Goal: Obtain resource: Download file/media

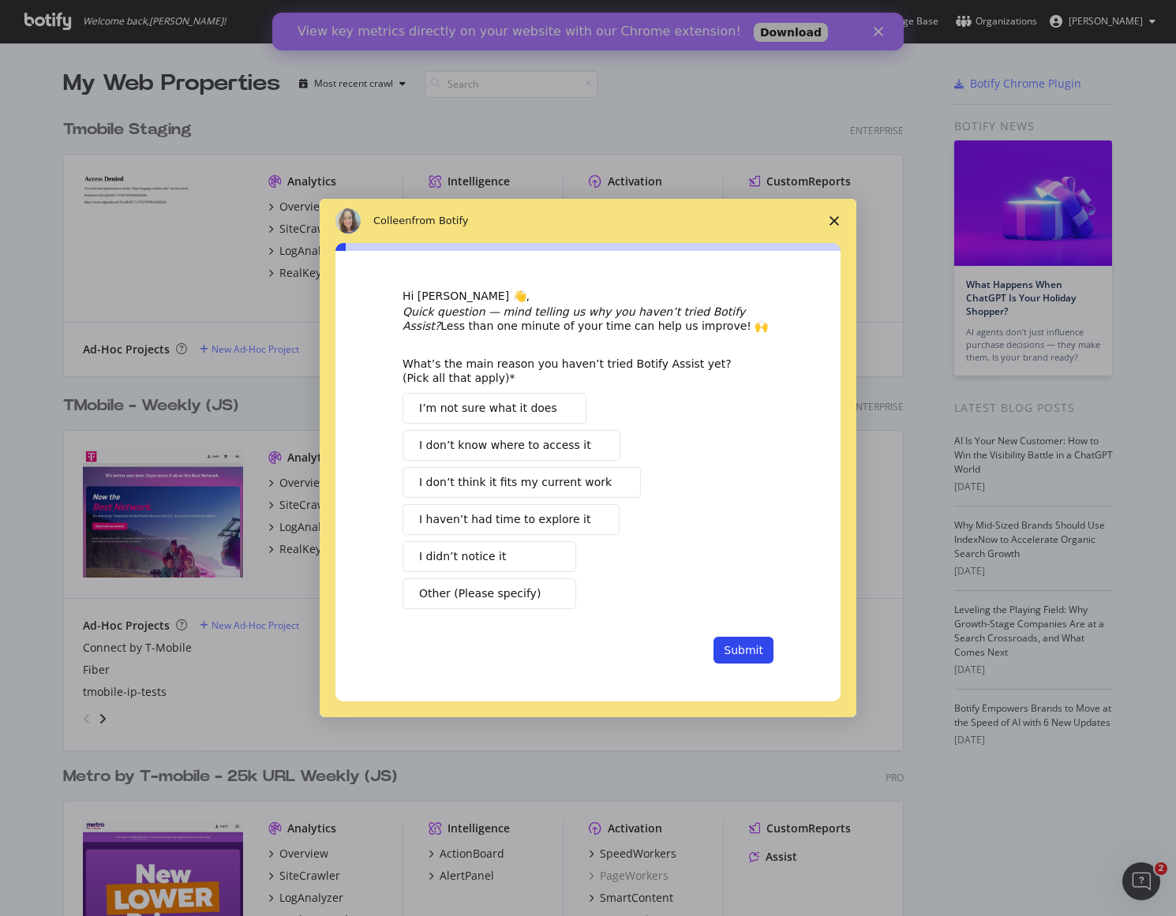
click at [840, 219] on span "Close survey" at bounding box center [834, 221] width 44 height 44
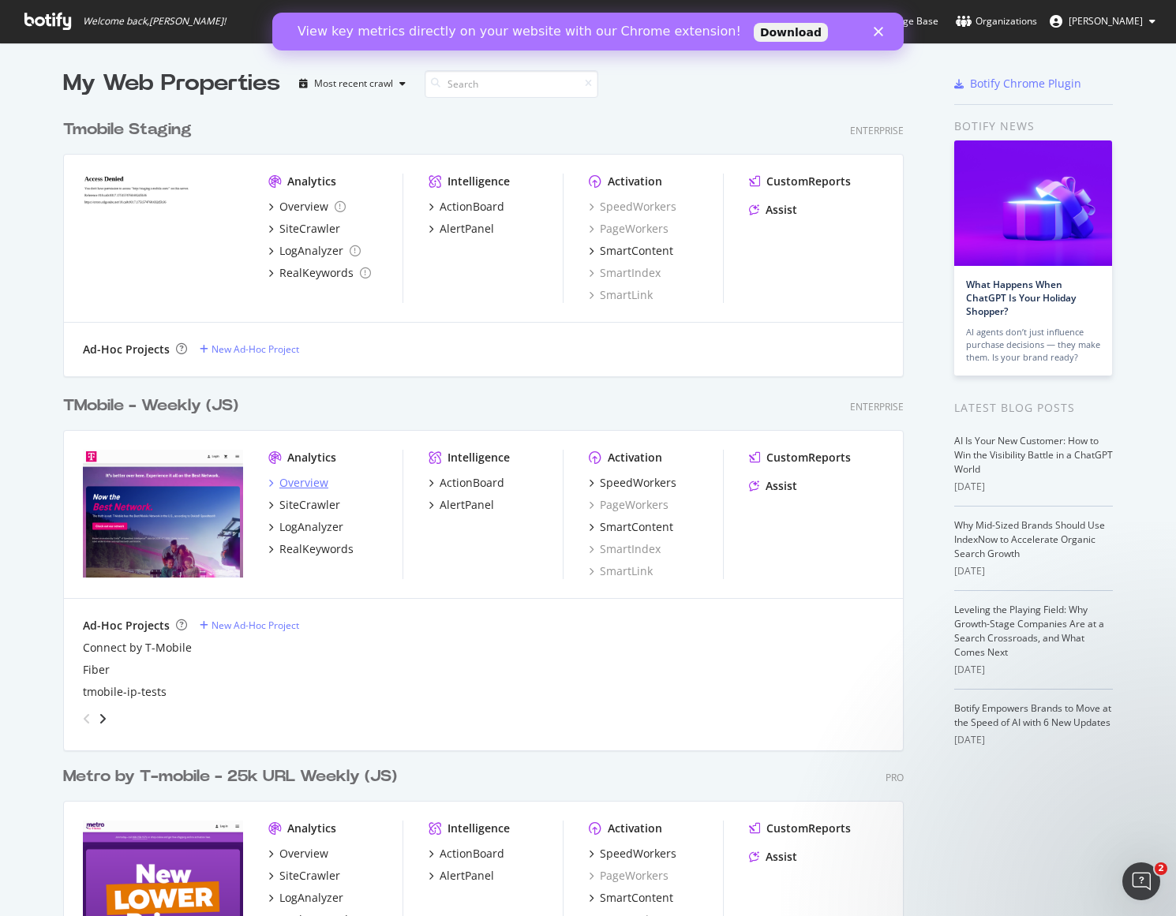
click at [316, 477] on div "Overview" at bounding box center [303, 483] width 49 height 16
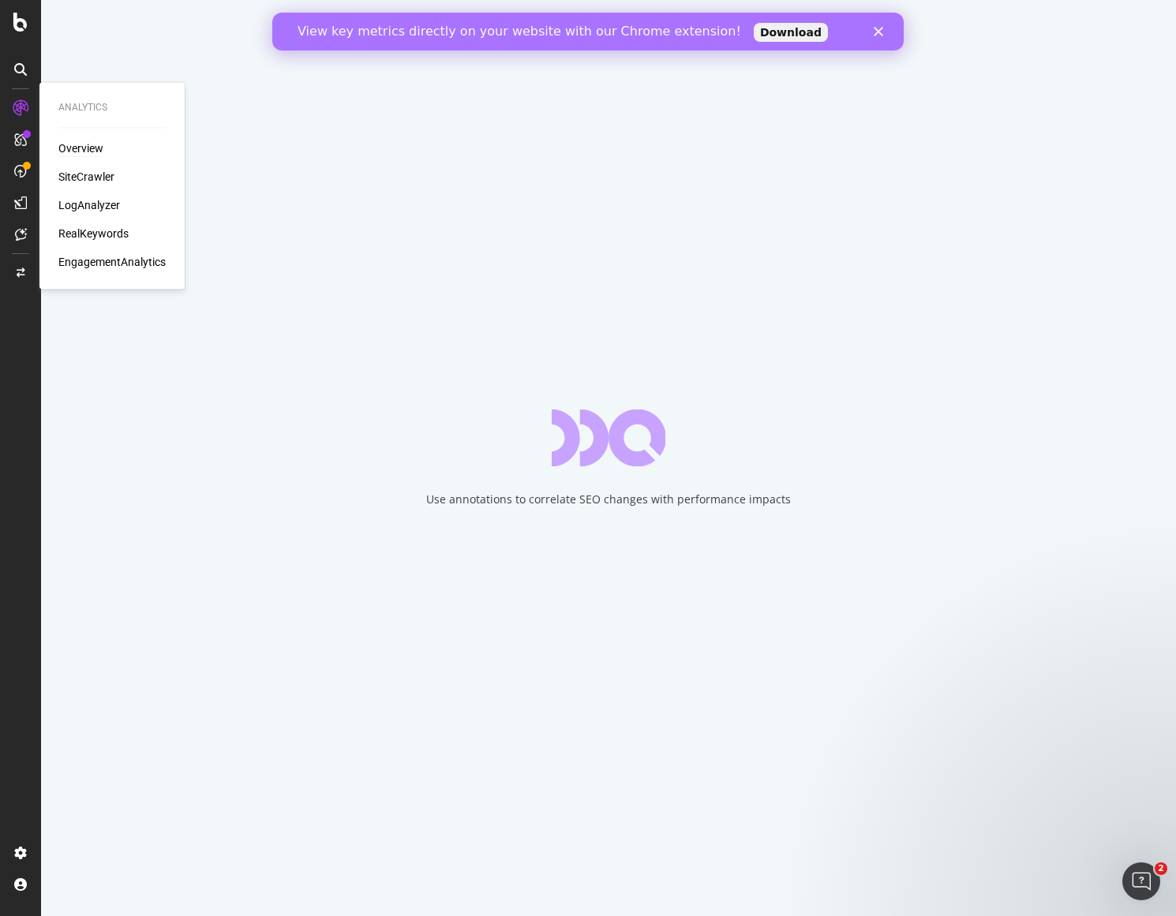
click at [90, 217] on div "Overview SiteCrawler LogAnalyzer RealKeywords EngagementAnalytics" at bounding box center [111, 205] width 107 height 129
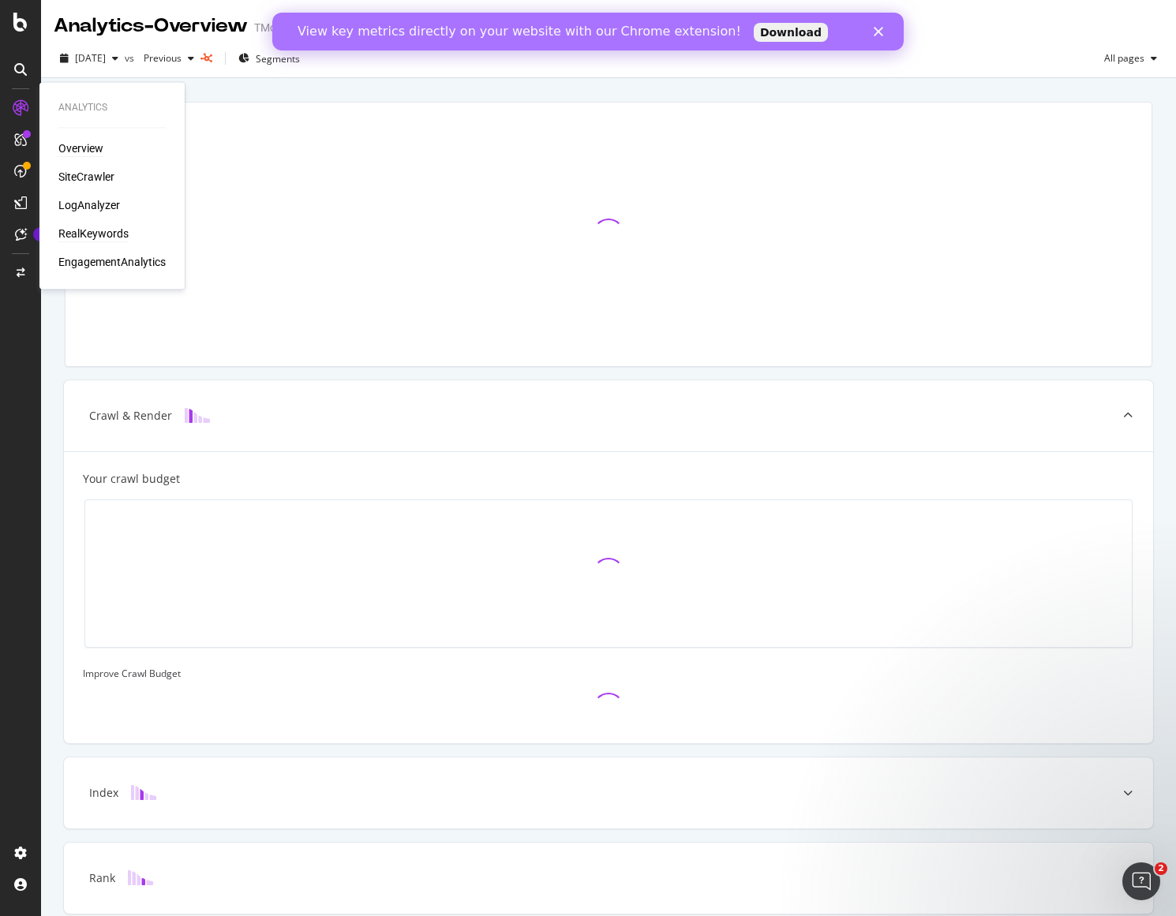
click at [91, 231] on div "RealKeywords" at bounding box center [93, 235] width 70 height 16
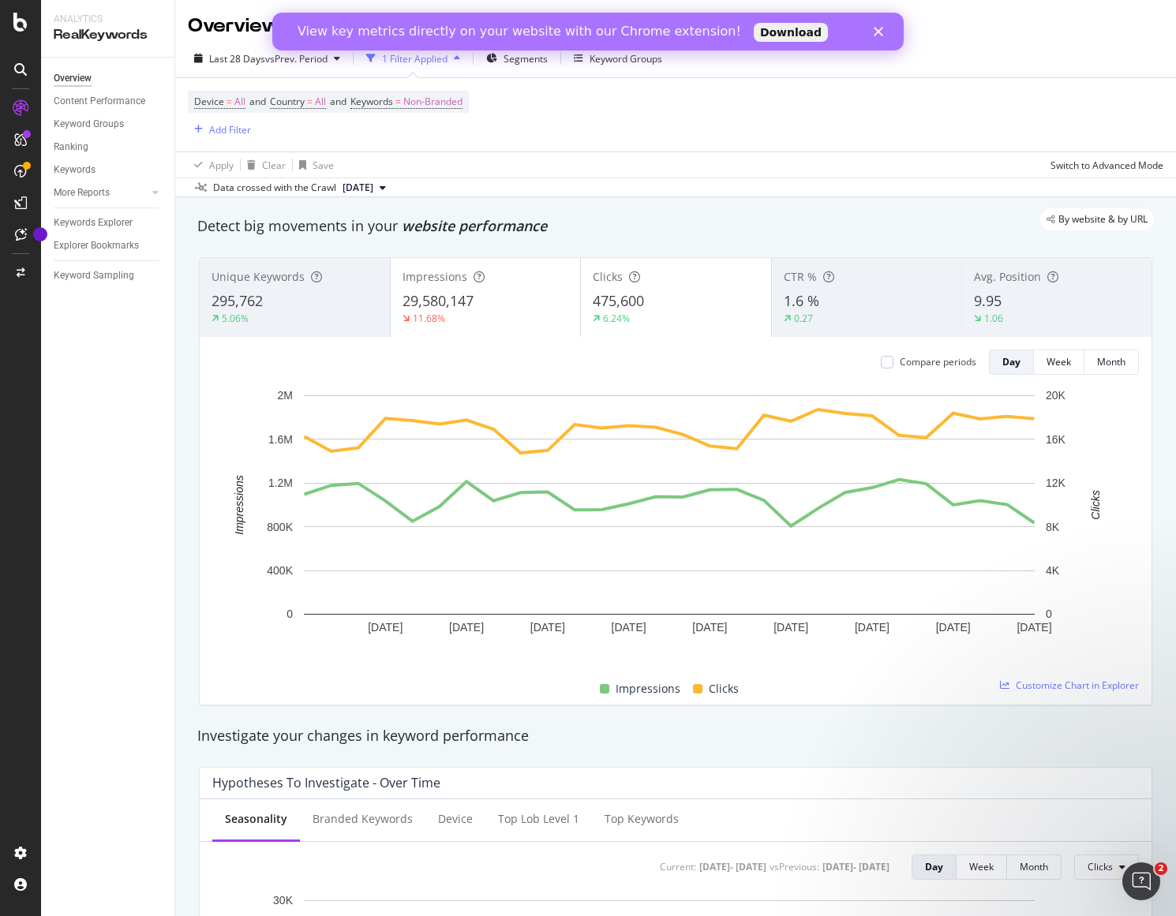
click at [753, 30] on link "Download" at bounding box center [790, 32] width 74 height 19
click at [880, 27] on div "View key metrics directly on your website with our Chrome extension! Download" at bounding box center [587, 31] width 631 height 25
click at [869, 30] on div "View key metrics directly on your website with our Chrome extension! Download" at bounding box center [587, 31] width 631 height 25
click at [878, 29] on polygon "Close" at bounding box center [877, 31] width 9 height 9
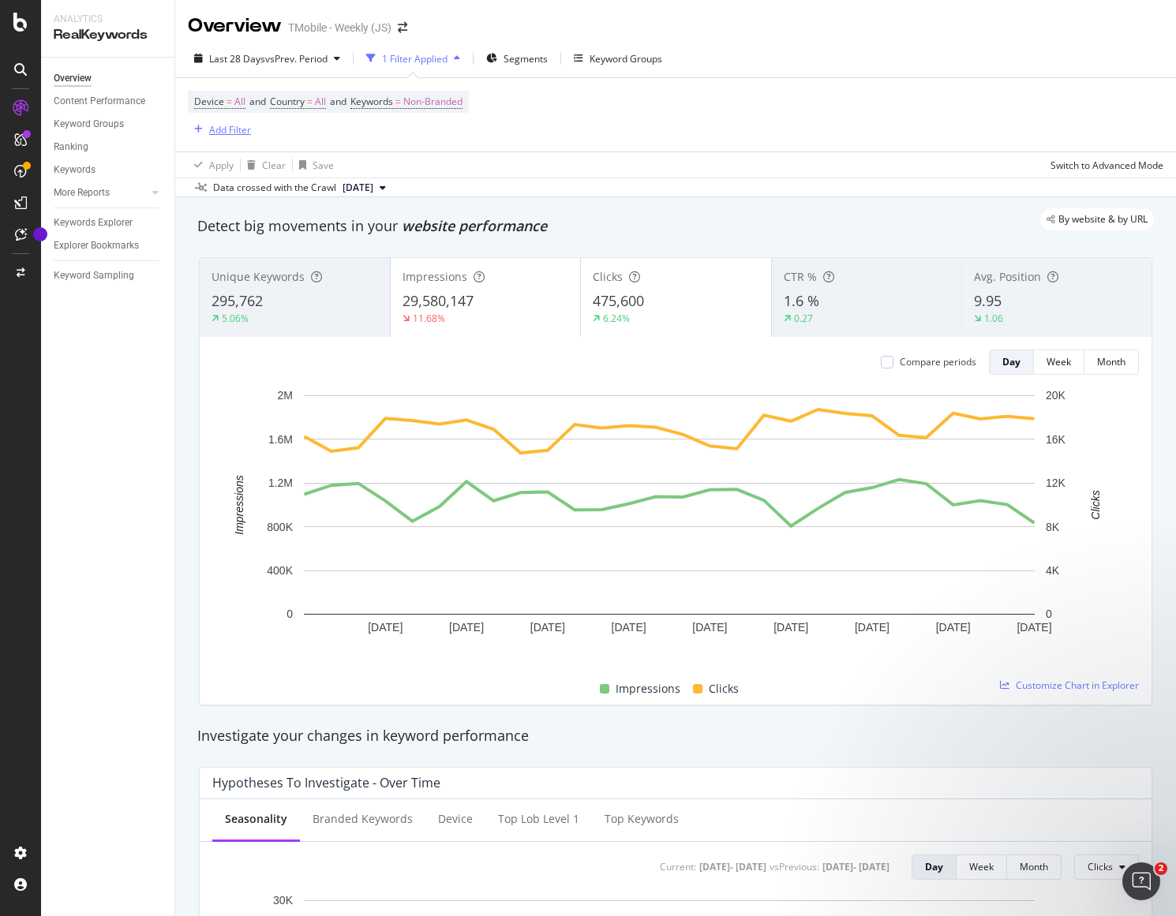
click at [219, 129] on div "Add Filter" at bounding box center [230, 129] width 42 height 13
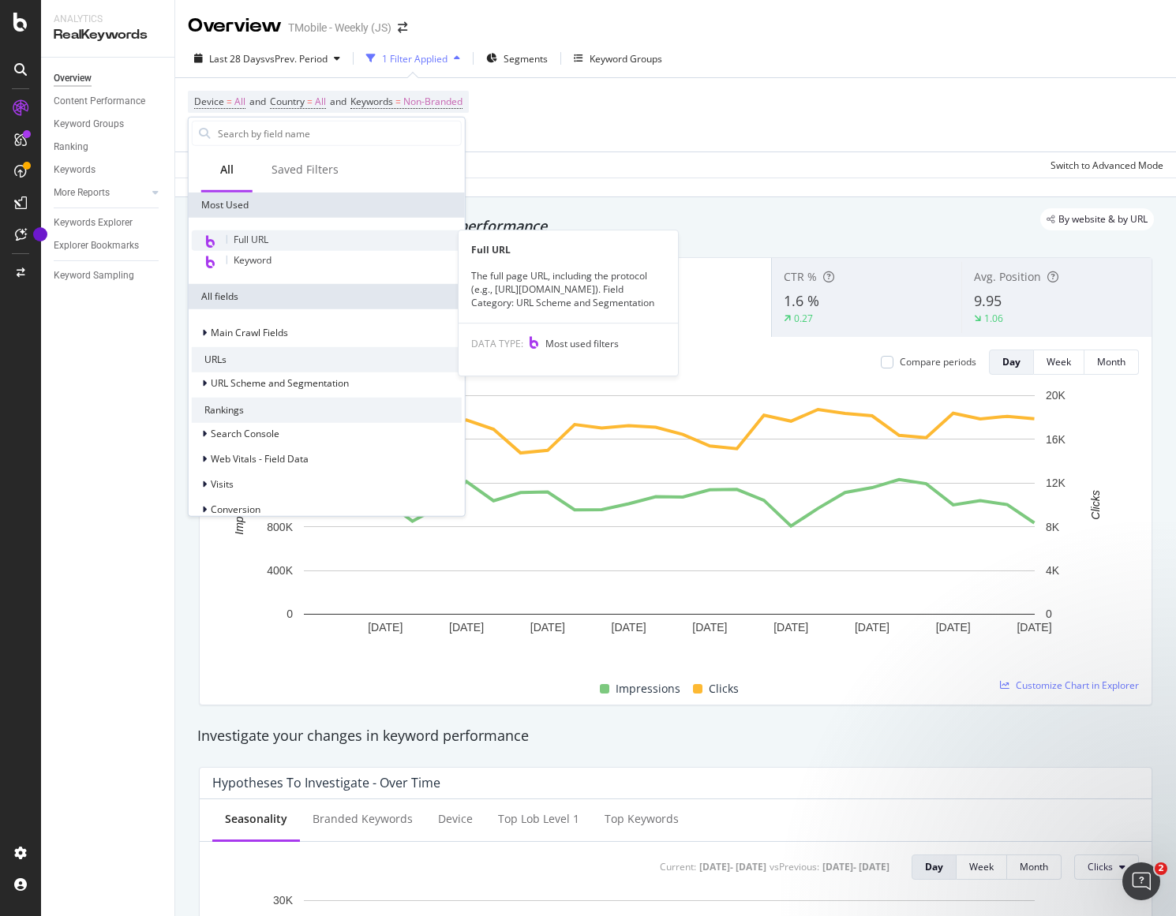
click at [259, 241] on span "Full URL" at bounding box center [251, 239] width 35 height 13
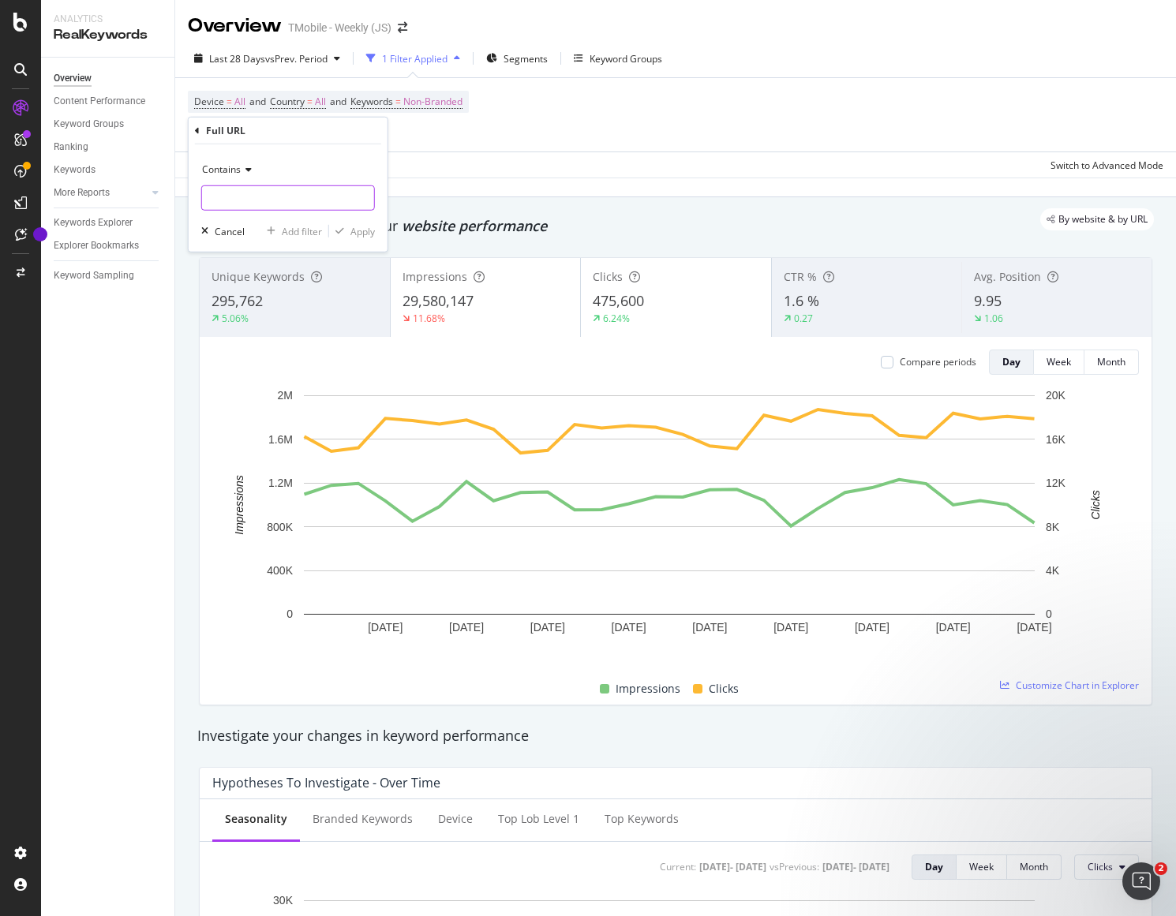
click at [233, 190] on input "text" at bounding box center [288, 197] width 172 height 25
paste input "Looking Back: What contributions am I most proud of and why did they matter? 1.…"
type input "Looking Back: What contributions am I most proud of and why did they matter? 1.…"
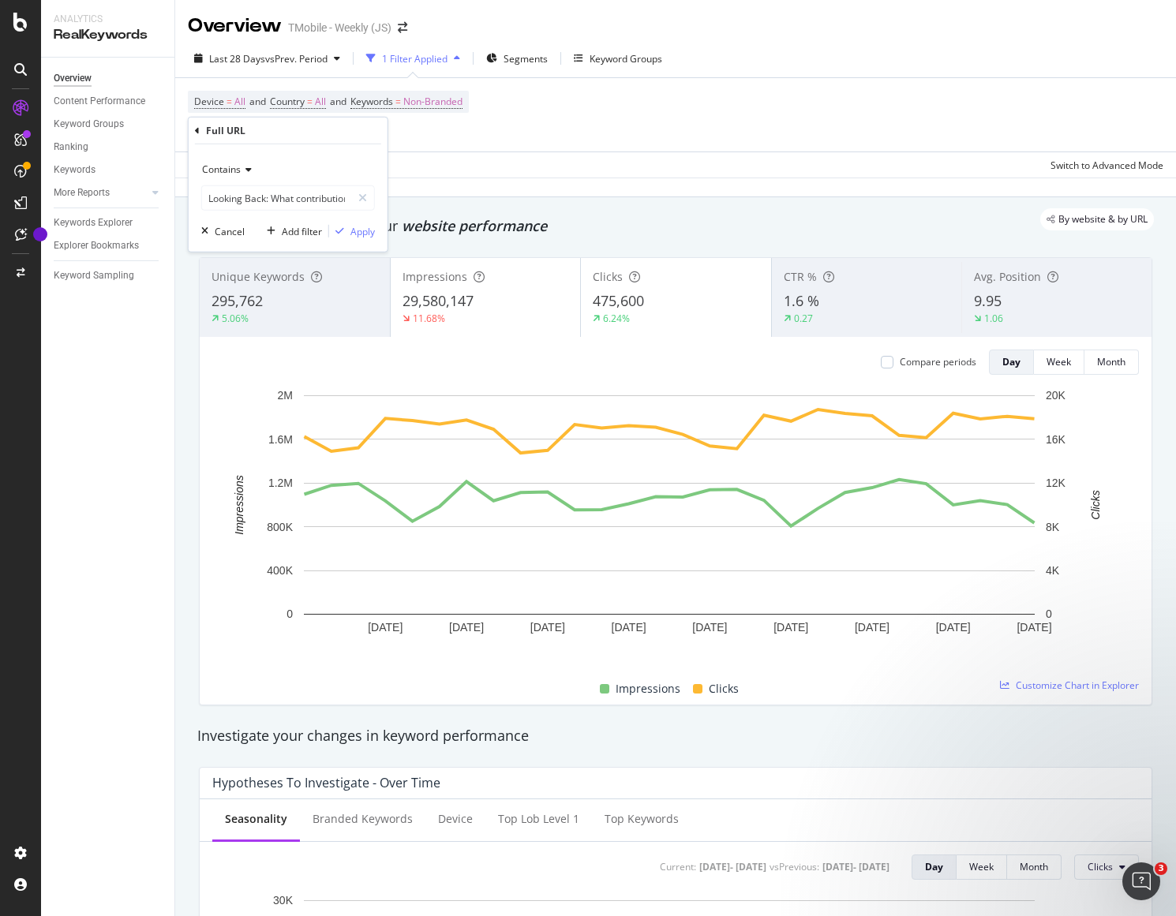
click at [375, 191] on div "Contains Looking Back: What contributions am I most proud of and why did they m…" at bounding box center [288, 197] width 199 height 107
click at [358, 193] on icon at bounding box center [362, 198] width 9 height 11
click at [313, 201] on input "text" at bounding box center [288, 197] width 172 height 25
paste input "https://www.t-mobile.com/dialed-in/wireless/5g-uc"
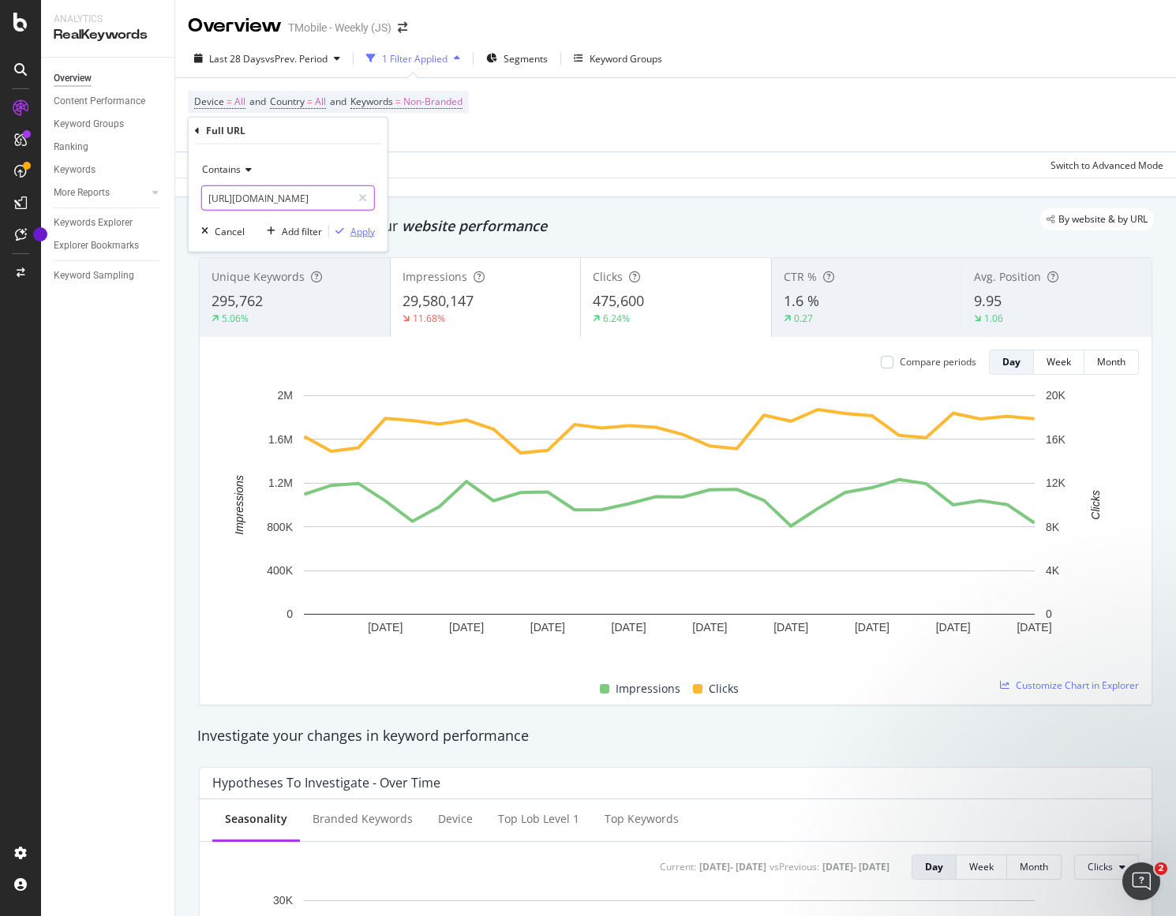
type input "https://www.t-mobile.com/dialed-in/wireless/5g-uc"
click at [360, 234] on div "Apply" at bounding box center [362, 230] width 24 height 13
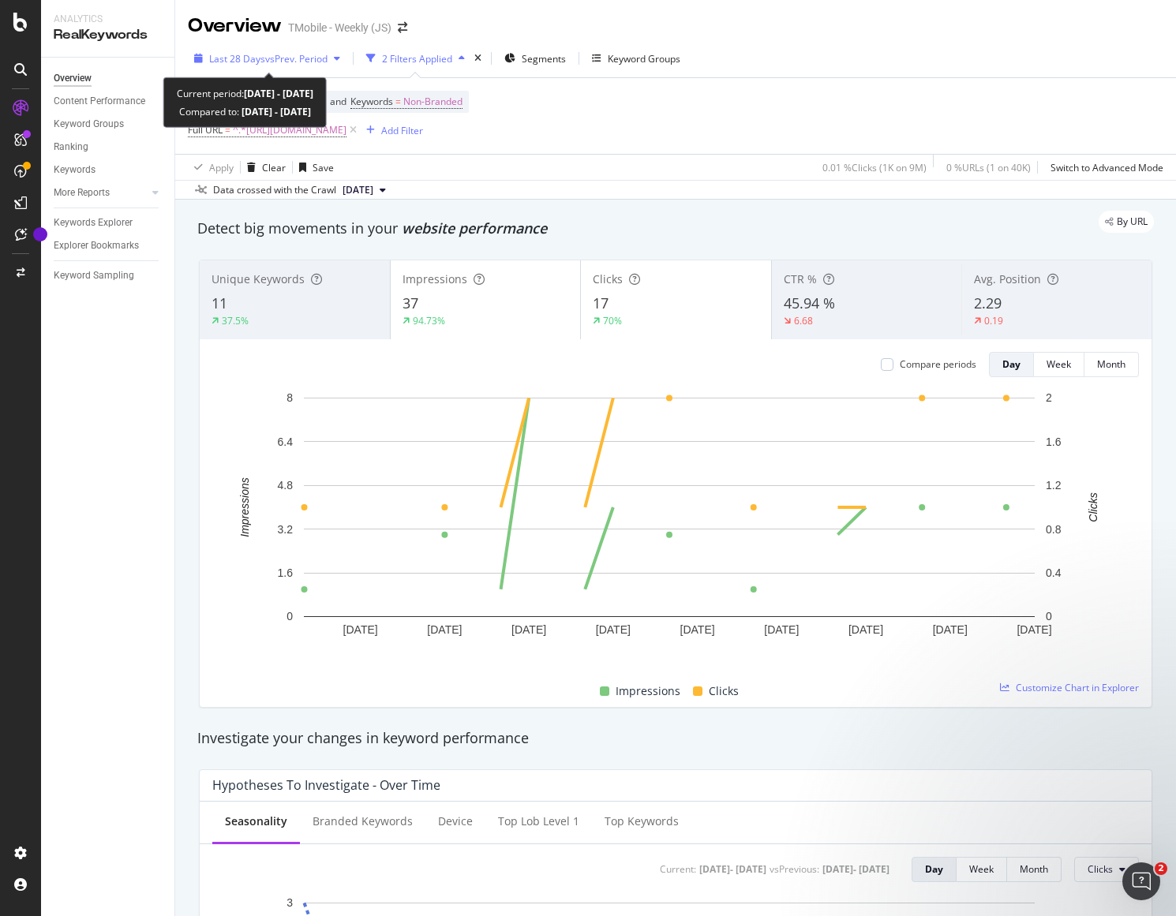
click at [298, 59] on span "vs Prev. Period" at bounding box center [296, 58] width 62 height 13
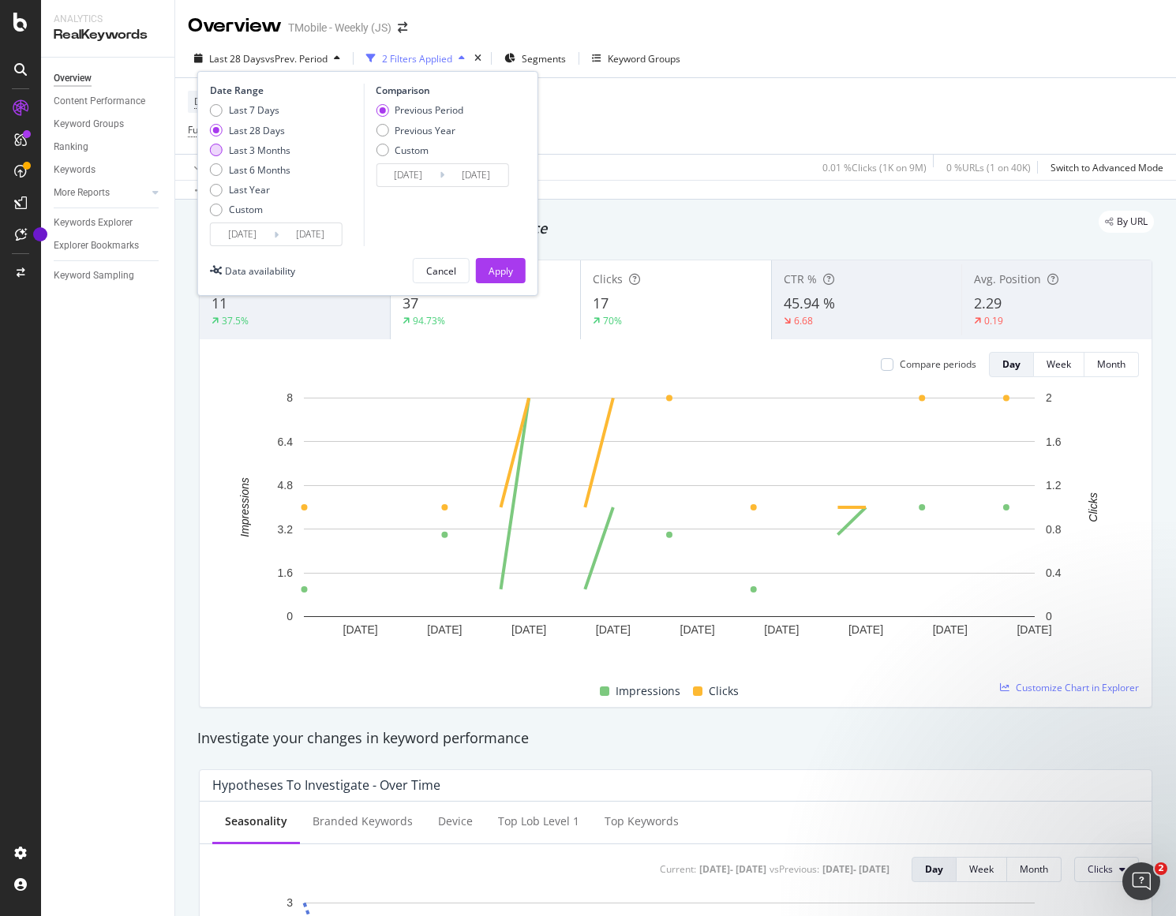
click at [279, 152] on div "Last 3 Months" at bounding box center [260, 150] width 62 height 13
type input "2025/05/22"
type input "2025/02/19"
type input "2025/05/21"
click at [436, 136] on div "Previous Year" at bounding box center [425, 130] width 61 height 13
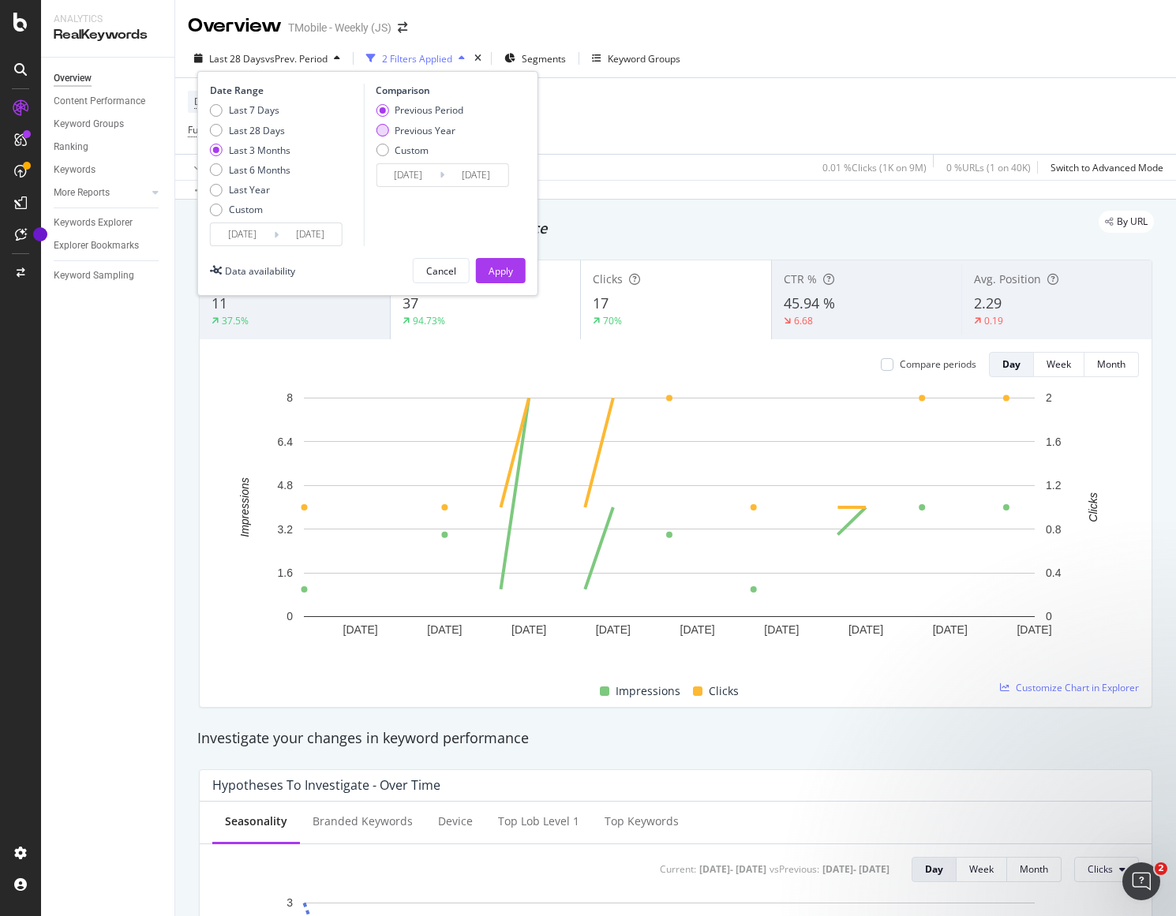
type input "2024/05/23"
type input "2024/08/22"
click at [491, 255] on div "Date Range Last 7 Days Last 28 Days Last 3 Months Last 6 Months Last Year Custo…" at bounding box center [367, 183] width 341 height 225
click at [495, 271] on div "Apply" at bounding box center [501, 270] width 24 height 13
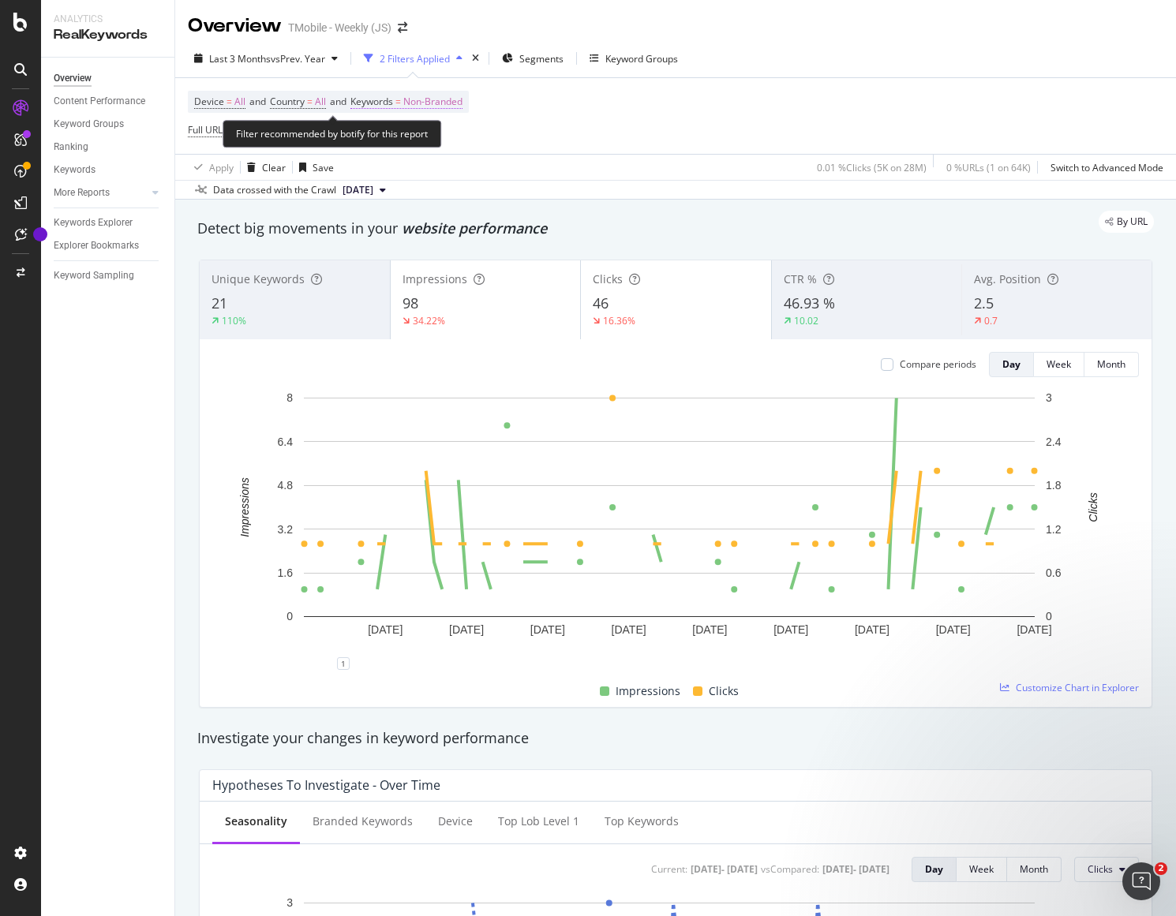
click at [451, 98] on span "Non-Branded" at bounding box center [432, 102] width 59 height 22
click at [432, 145] on div "Non-Branded" at bounding box center [416, 140] width 84 height 24
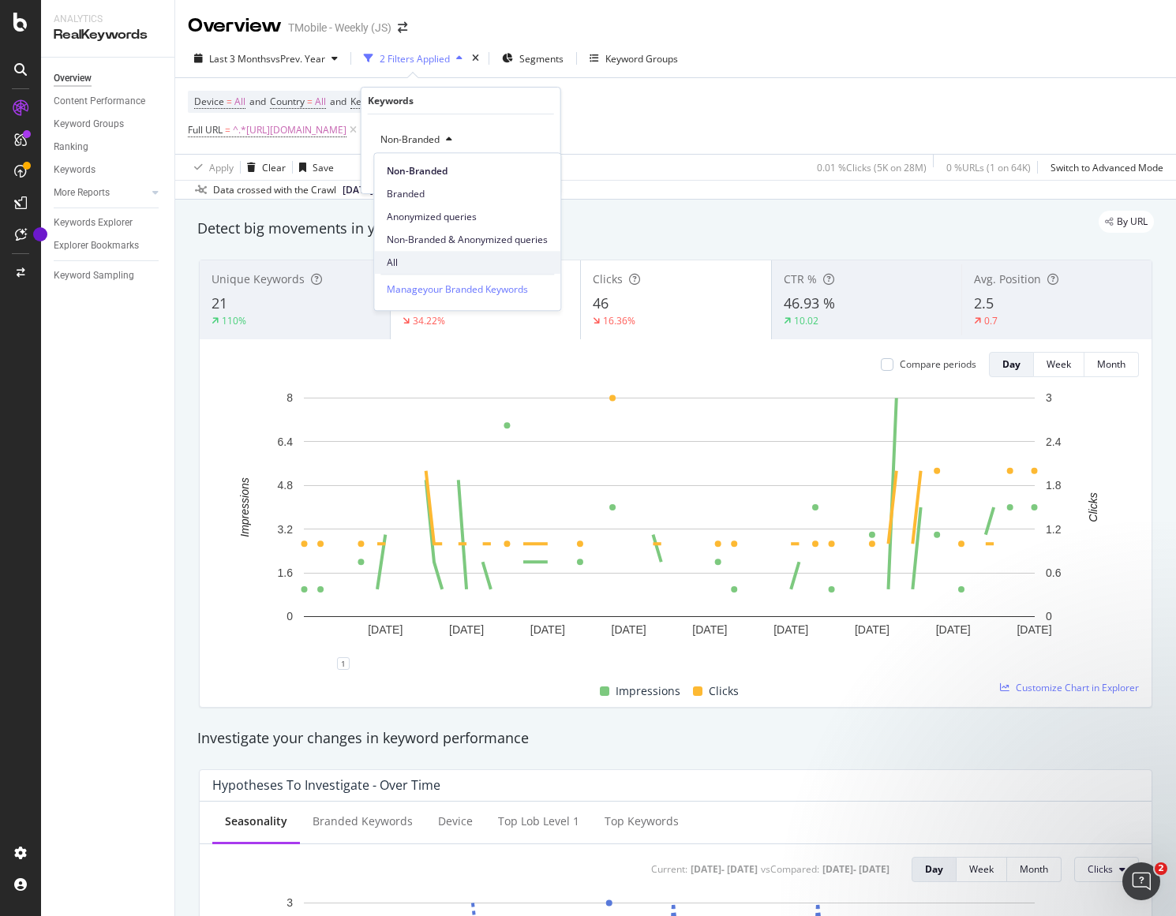
click at [414, 256] on span "All" at bounding box center [467, 263] width 161 height 14
click at [551, 164] on div "All Cancel Add filter Apply" at bounding box center [460, 153] width 199 height 79
click at [534, 176] on div "Apply" at bounding box center [535, 173] width 24 height 13
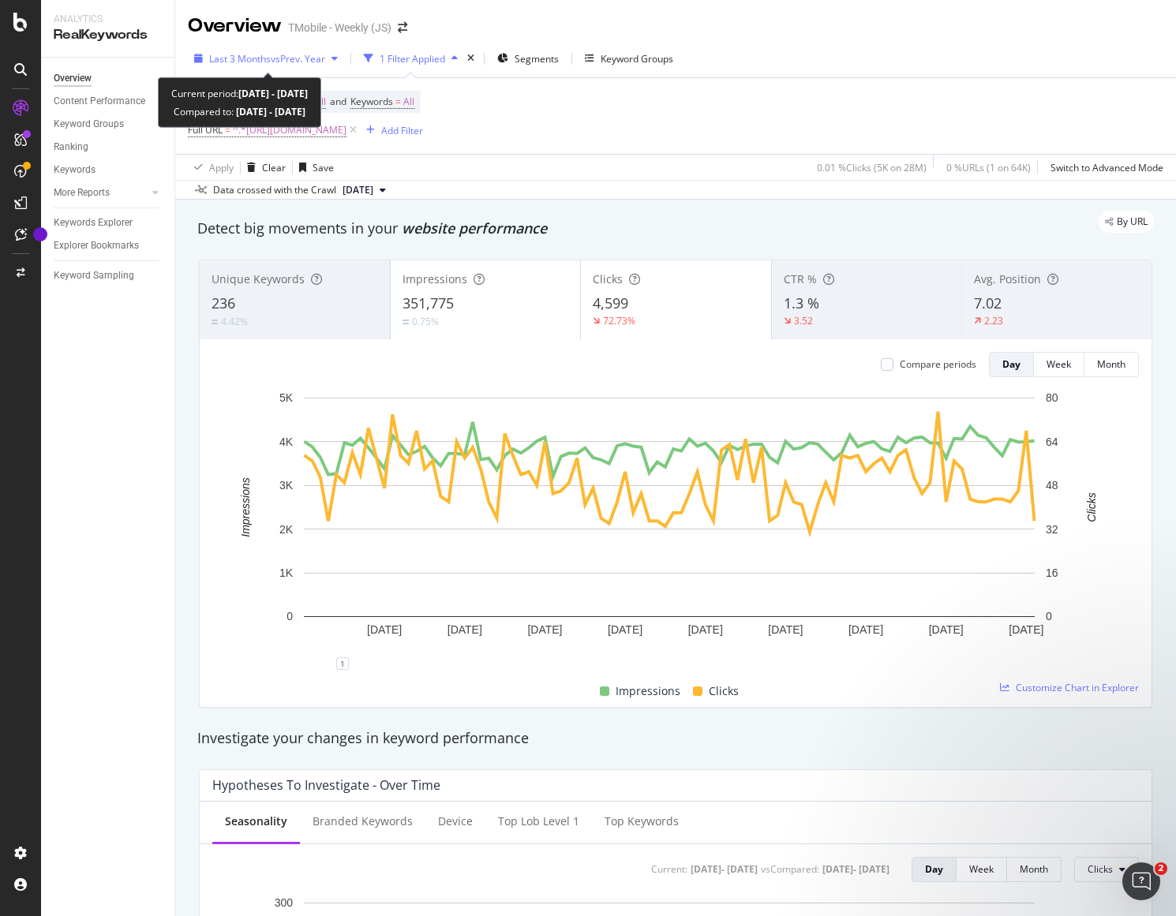
click at [310, 56] on span "vs Prev. Year" at bounding box center [298, 58] width 54 height 13
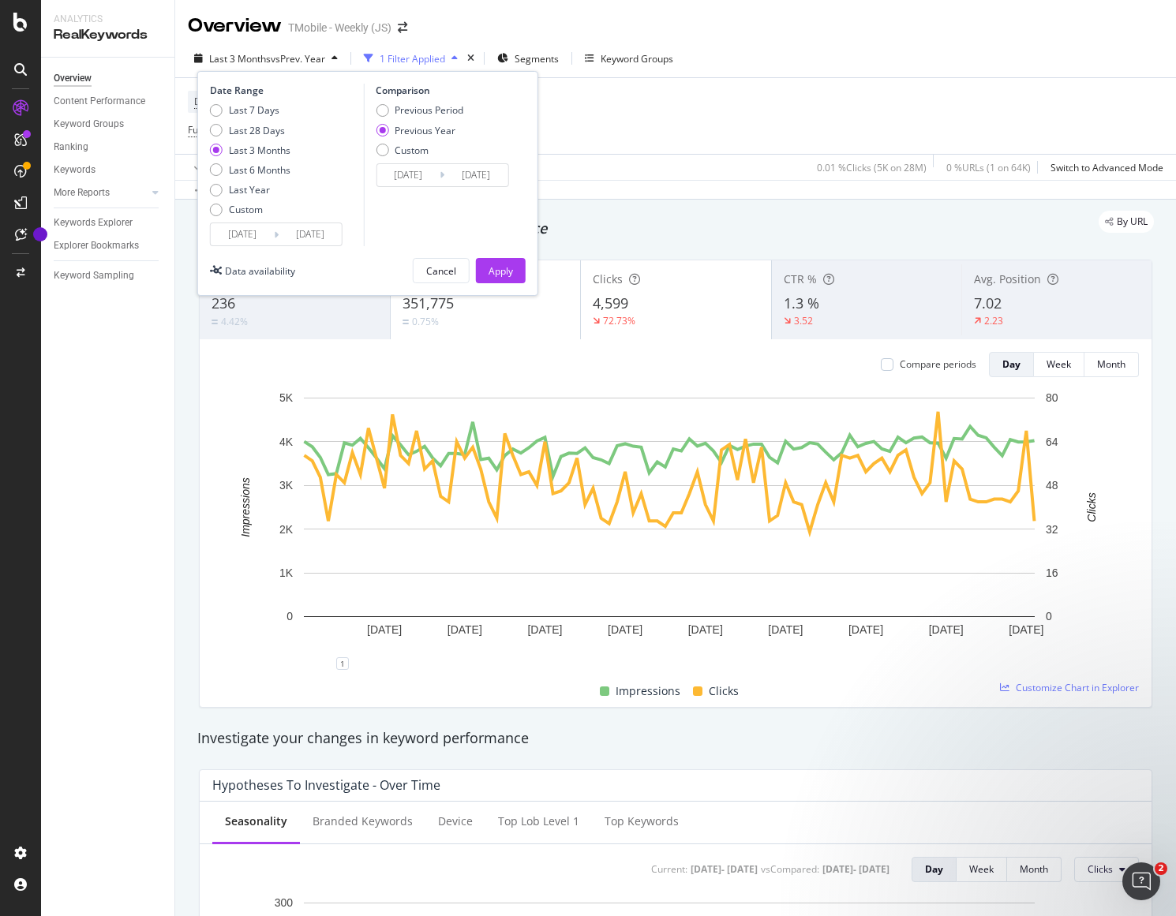
click at [676, 159] on div "Apply Clear Save 0.01 % Clicks ( 5K on 28M ) 0 % URLs ( 1 on 64K ) Switch to Ad…" at bounding box center [675, 167] width 1001 height 26
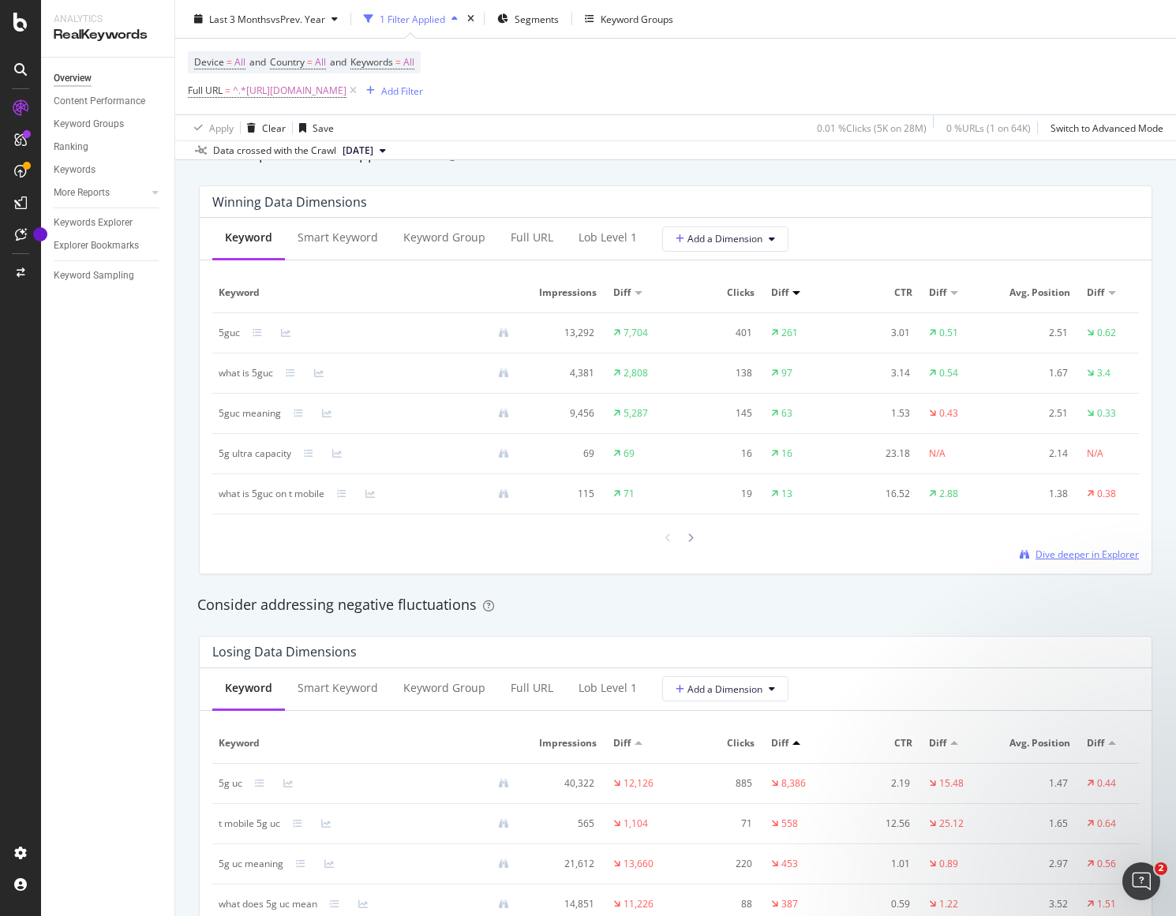
scroll to position [1579, 0]
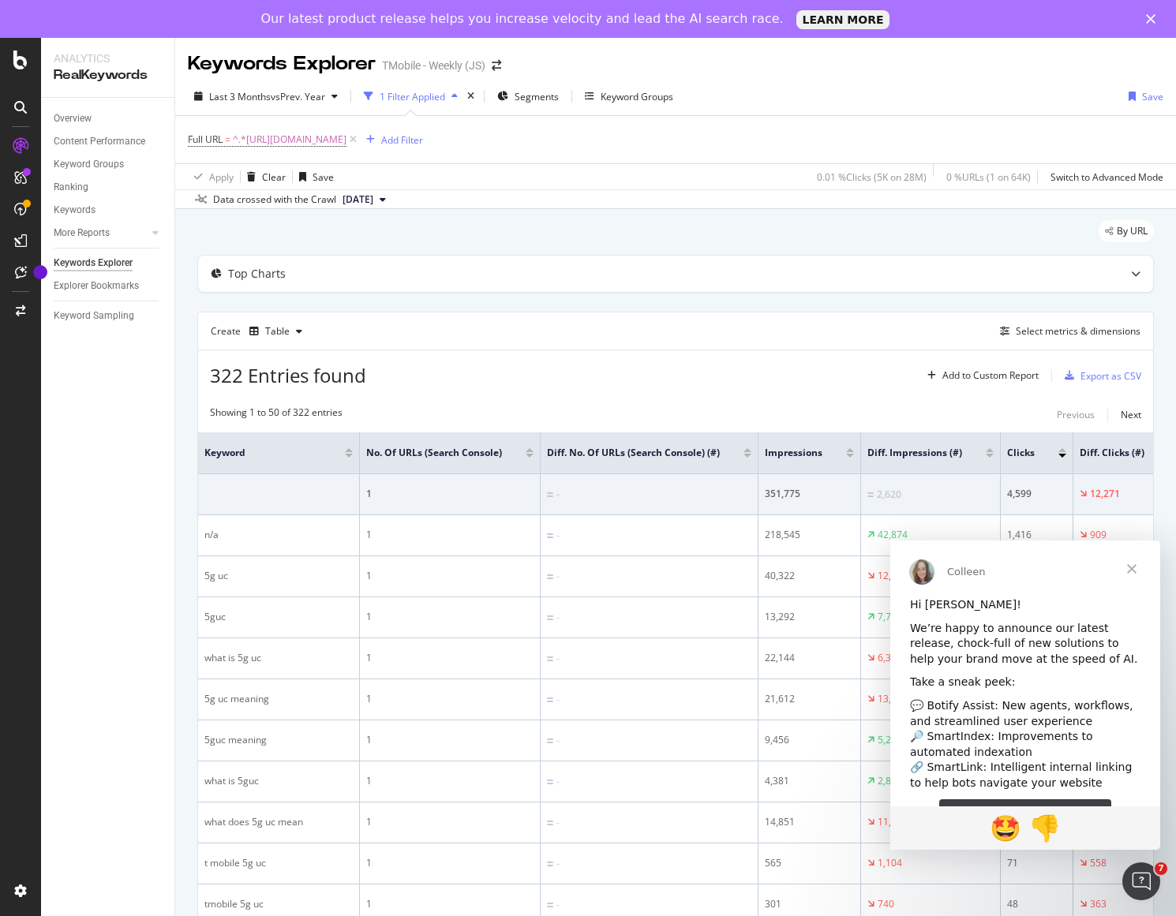
click at [1130, 558] on span "Close" at bounding box center [1131, 569] width 57 height 57
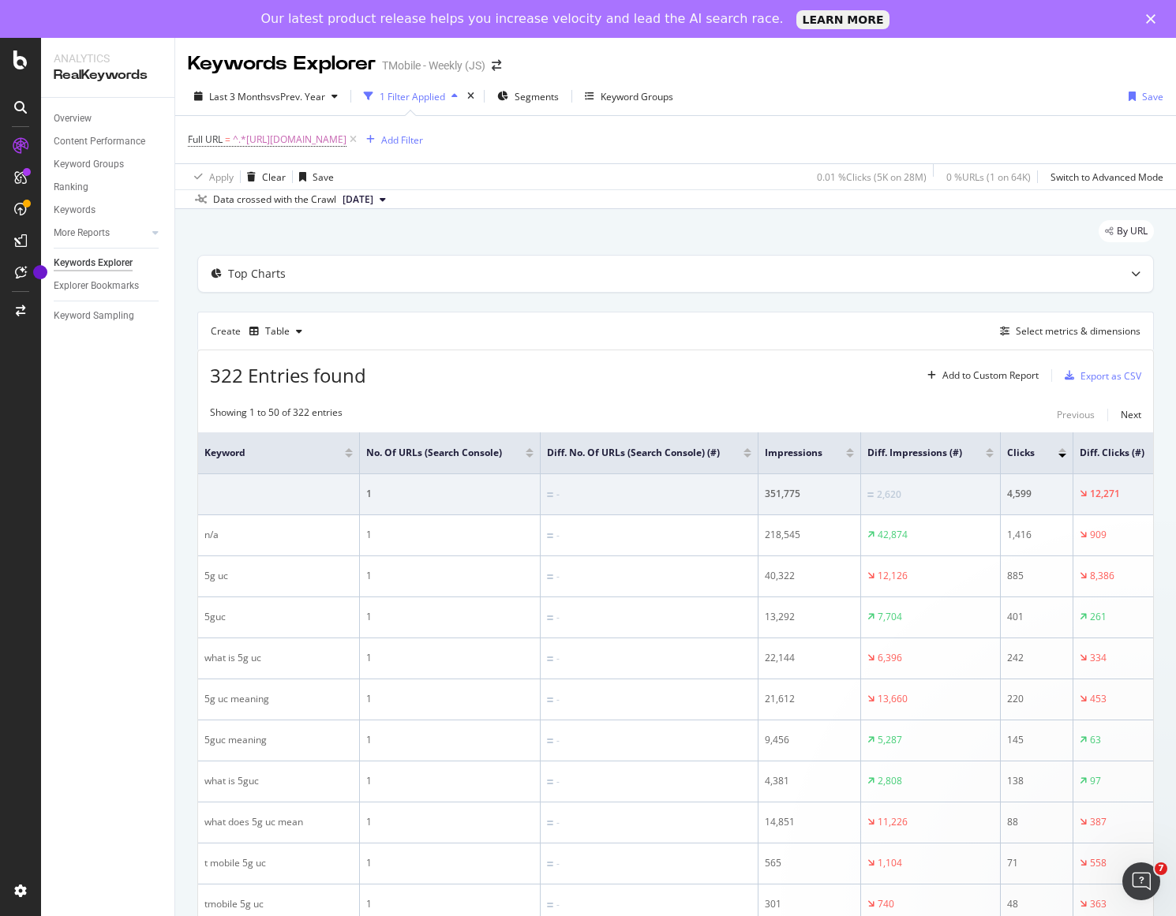
click at [1130, 558] on td "8,386" at bounding box center [1128, 576] width 110 height 41
click at [1080, 374] on div "Export as CSV" at bounding box center [1110, 375] width 61 height 13
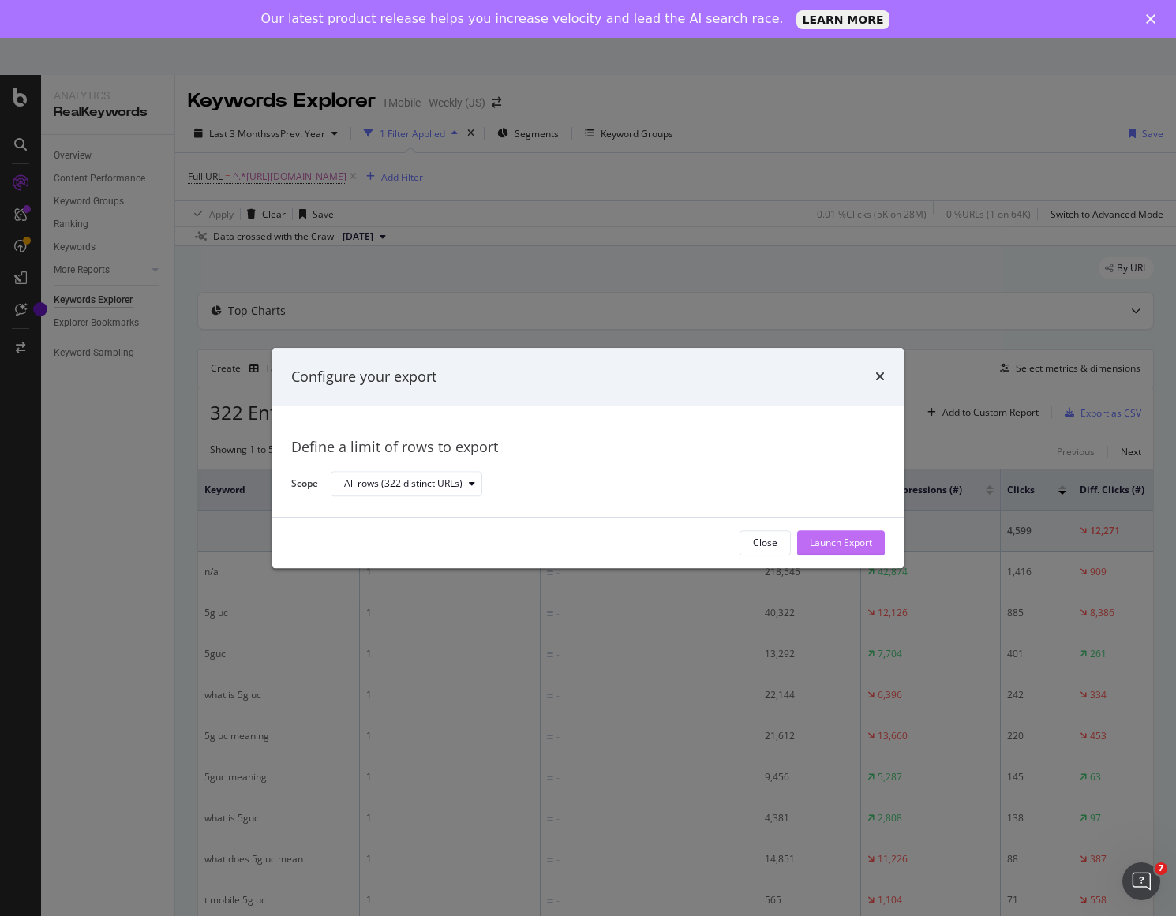
click at [817, 545] on div "Launch Export" at bounding box center [841, 543] width 62 height 13
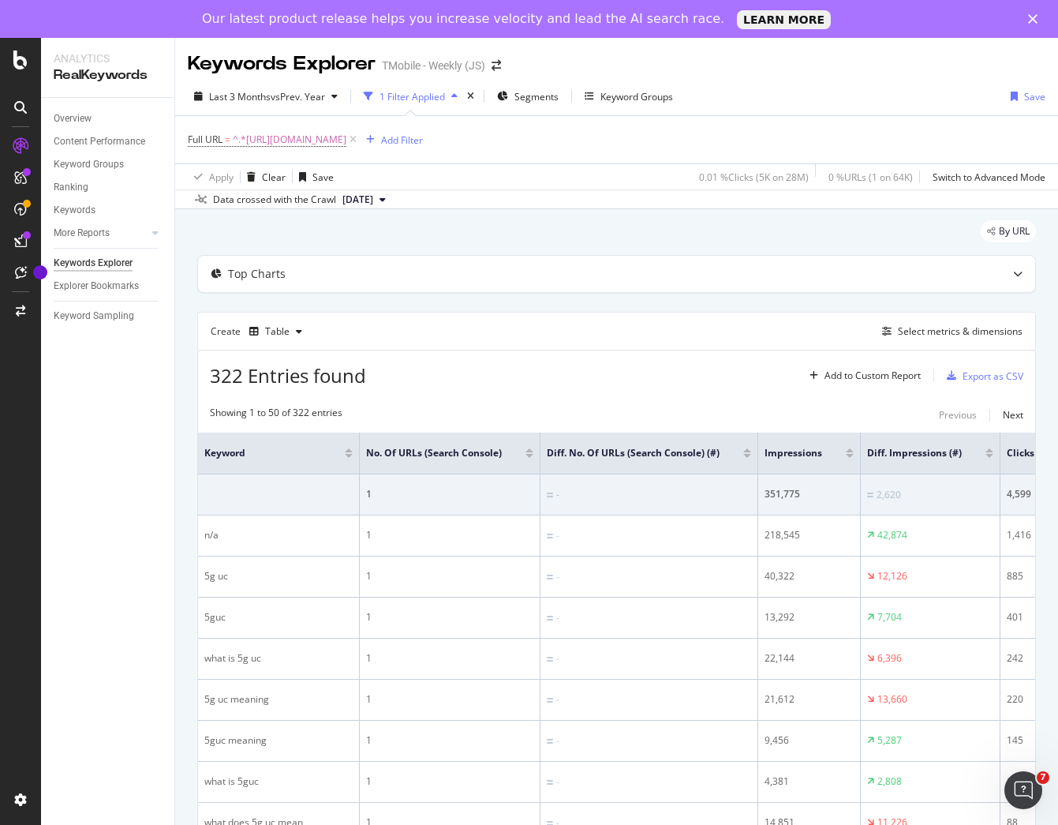
click at [814, 99] on div "Last 3 Months vs Prev. Year 1 Filter Applied Segments Keyword Groups Save" at bounding box center [616, 100] width 883 height 32
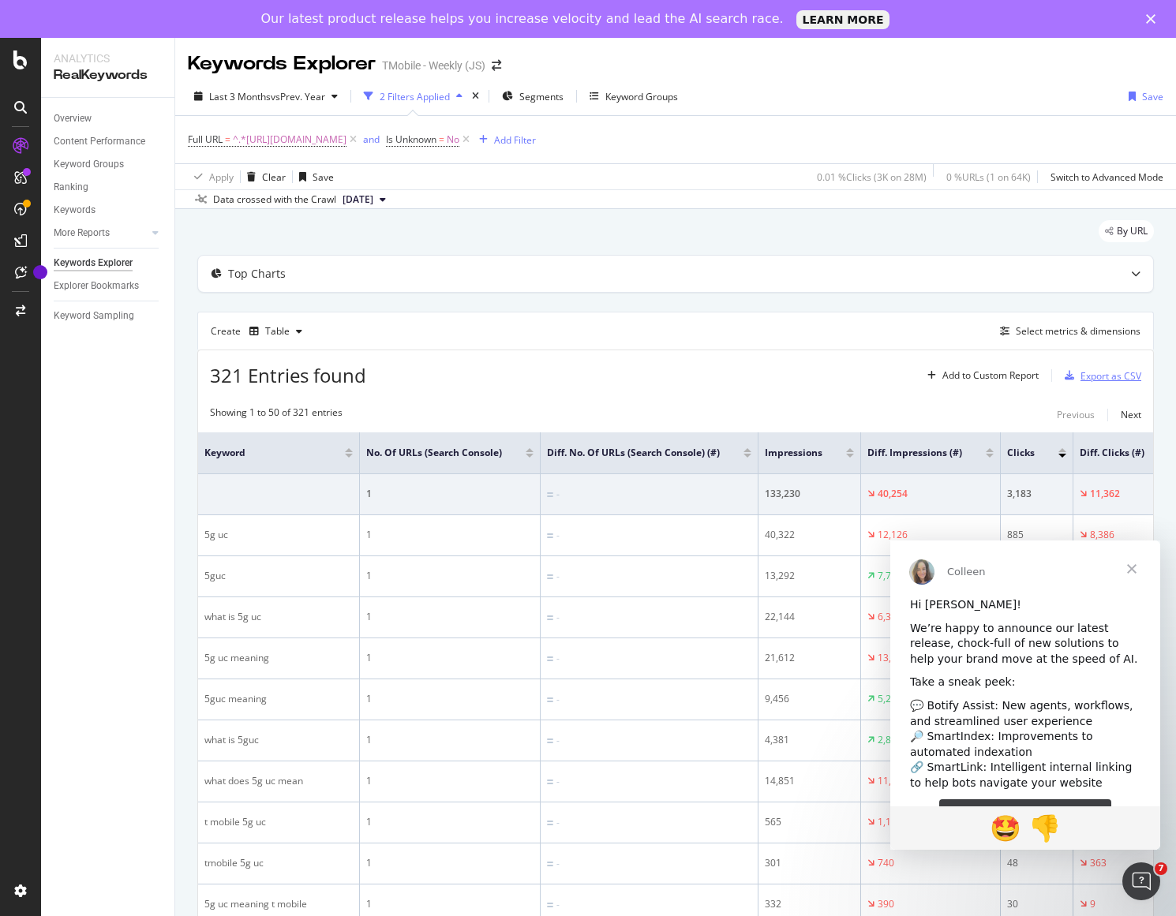
click at [1084, 382] on div "Export as CSV" at bounding box center [1110, 375] width 61 height 13
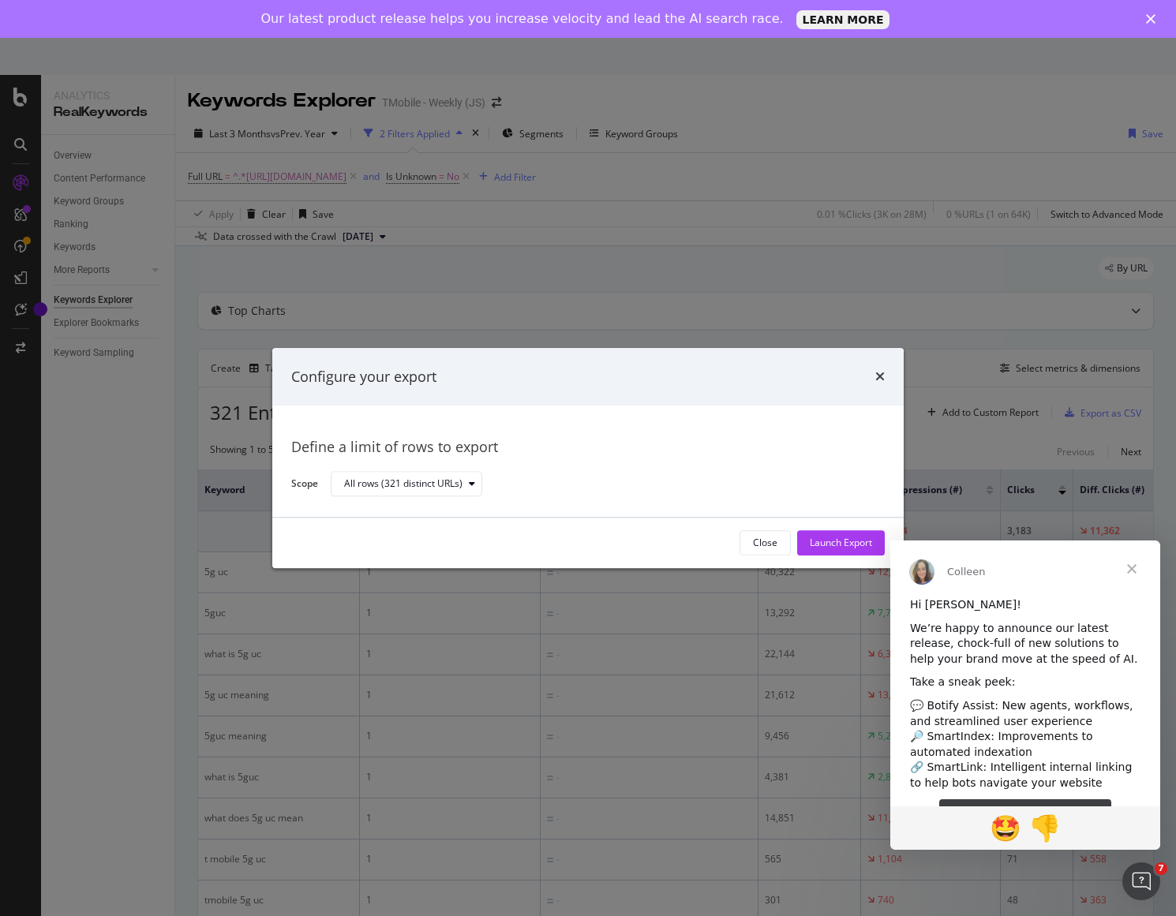
click at [826, 529] on div "Close Launch Export" at bounding box center [587, 543] width 631 height 51
click at [826, 541] on div "Launch Export" at bounding box center [841, 543] width 62 height 13
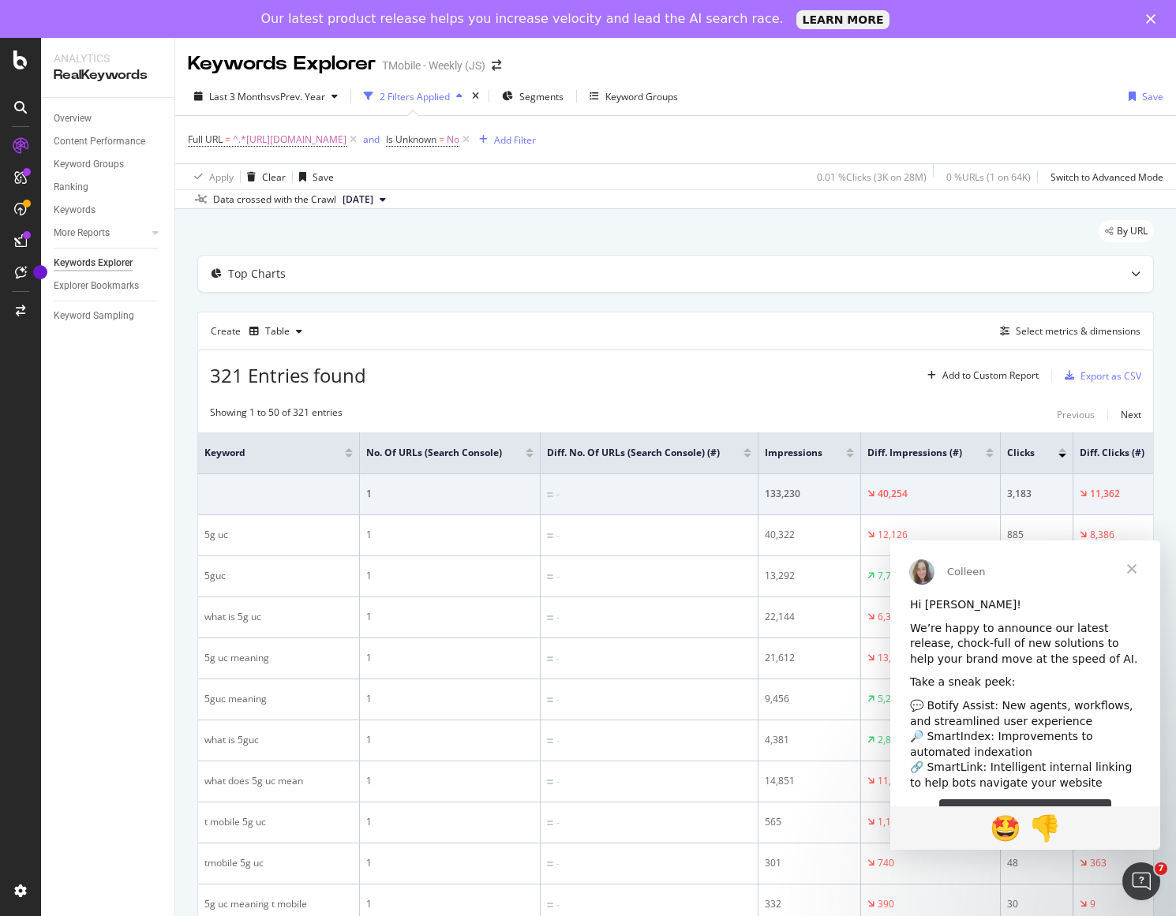
click at [742, 69] on div "Keywords Explorer TMobile - Weekly (JS)" at bounding box center [675, 57] width 1001 height 39
